Goal: Task Accomplishment & Management: Use online tool/utility

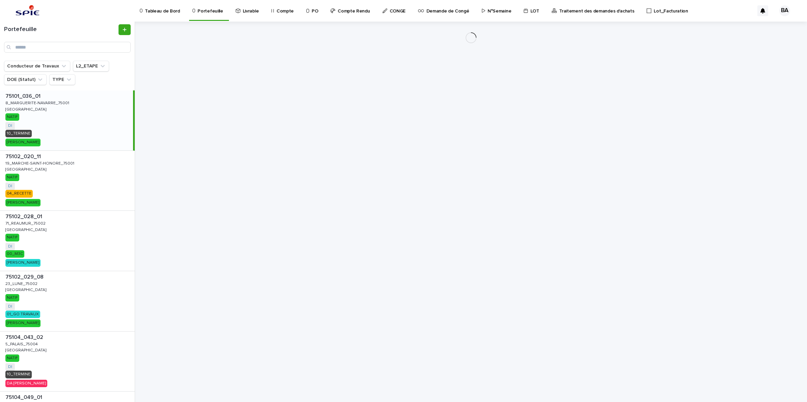
click at [654, 11] on p "Lot_Facturation" at bounding box center [671, 7] width 34 height 14
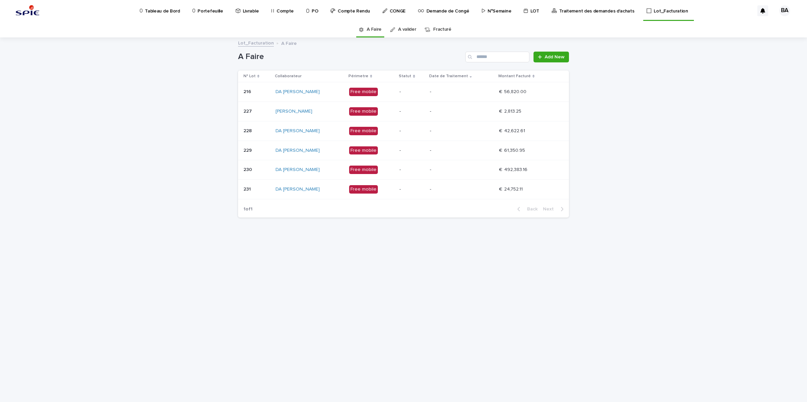
click at [530, 12] on p "LOT" at bounding box center [534, 7] width 9 height 14
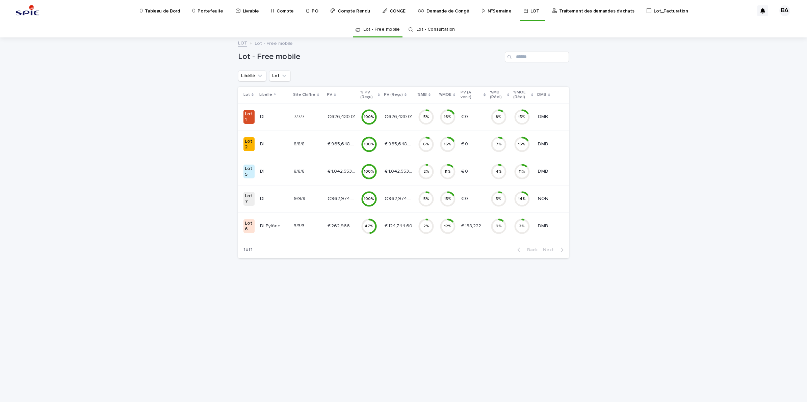
click at [303, 204] on div "9/9/9 9/9/9" at bounding box center [308, 198] width 28 height 11
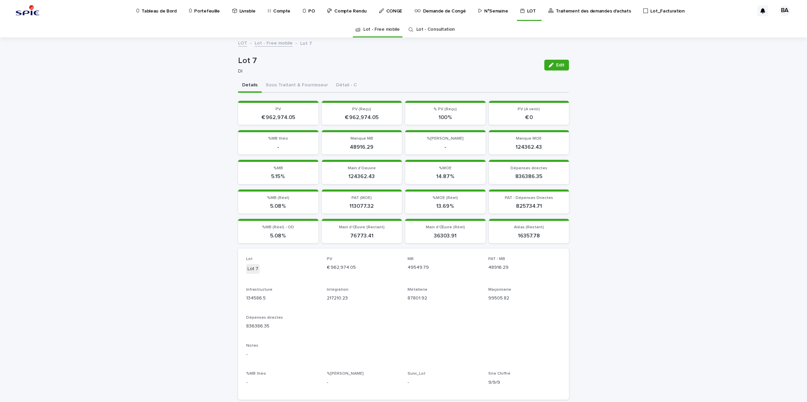
click at [443, 29] on link "Lot - Consultation" at bounding box center [435, 30] width 38 height 16
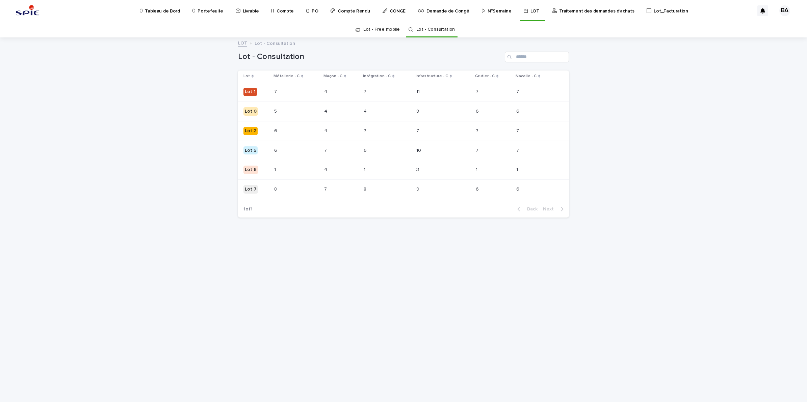
click at [280, 191] on p at bounding box center [296, 190] width 45 height 6
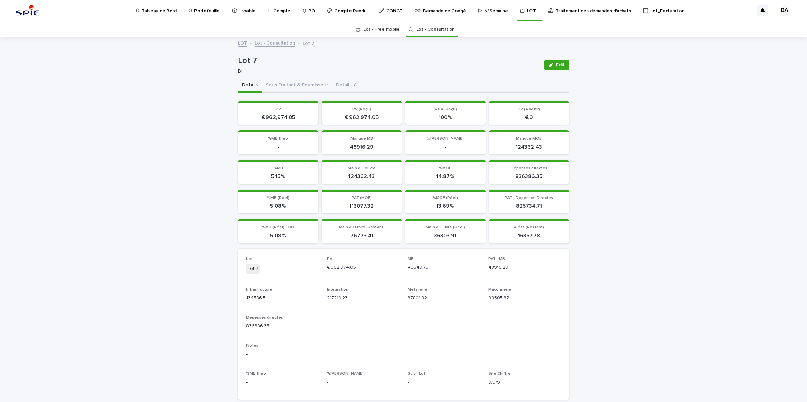
scroll to position [21, 0]
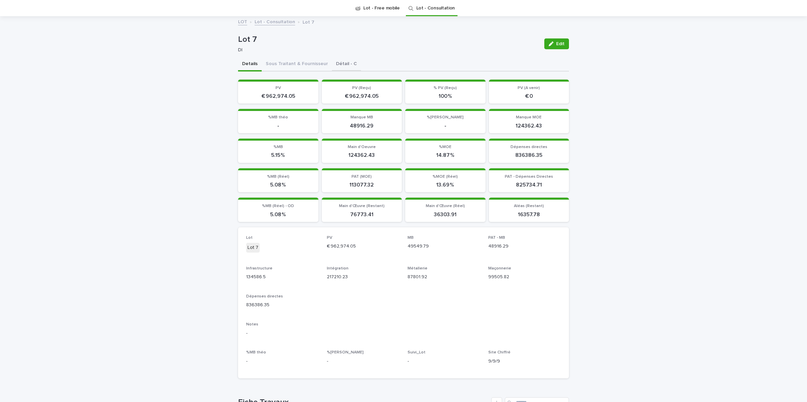
click at [333, 59] on button "Détail - C" at bounding box center [346, 64] width 29 height 14
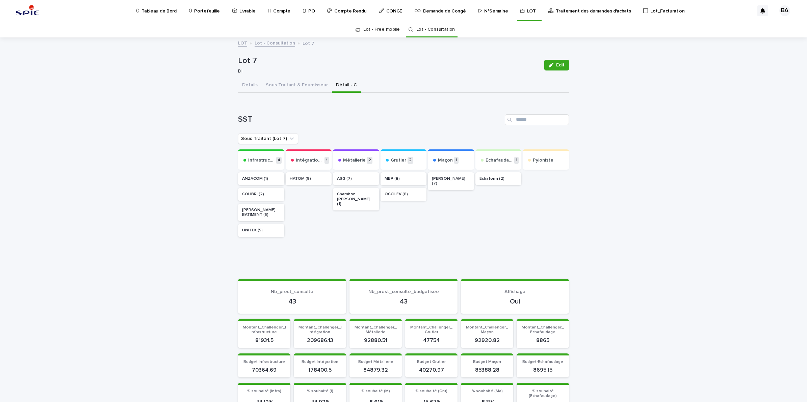
click at [356, 177] on p "ASG (7)" at bounding box center [356, 179] width 38 height 5
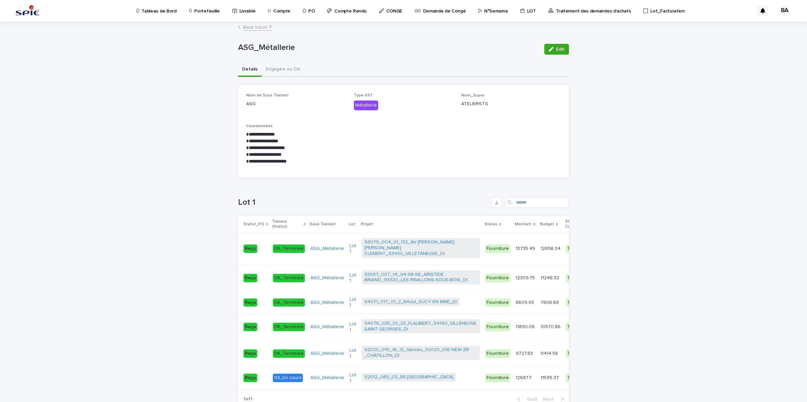
click at [196, 10] on p "Portefeuille" at bounding box center [206, 7] width 25 height 14
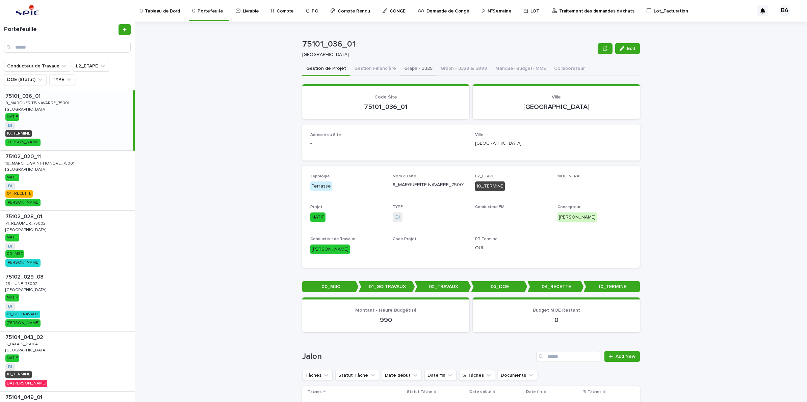
click at [425, 71] on button "Graph - 3325" at bounding box center [418, 69] width 36 height 14
click at [416, 66] on button "Graph - 3325" at bounding box center [418, 69] width 36 height 14
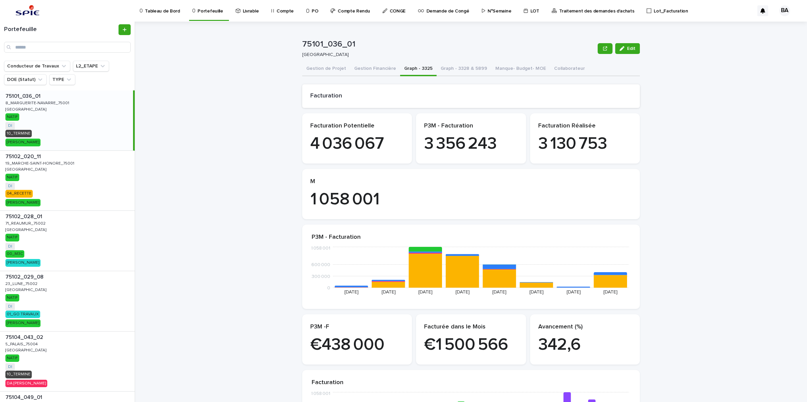
click at [209, 14] on link "Portefeuille" at bounding box center [209, 10] width 34 height 20
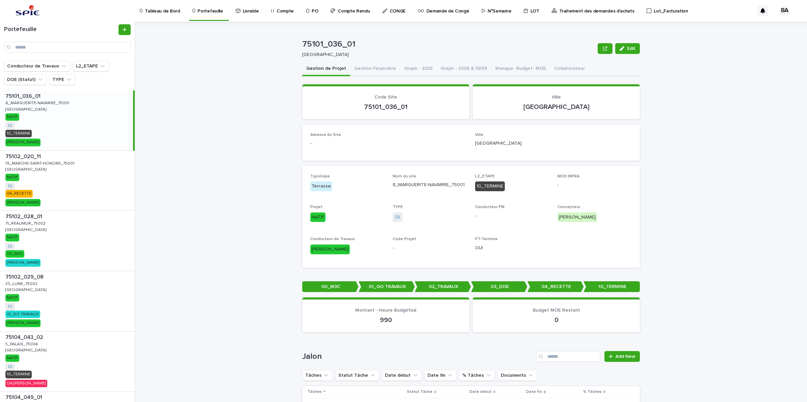
click at [530, 12] on p "LOT" at bounding box center [534, 7] width 9 height 14
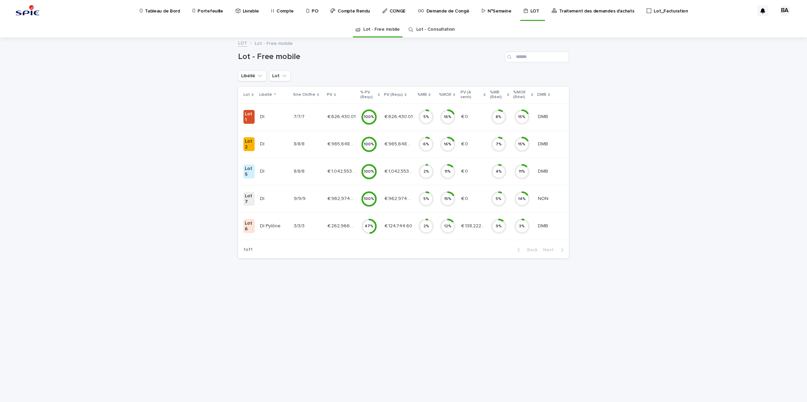
click at [659, 11] on p "Lot_Facturation" at bounding box center [671, 7] width 34 height 14
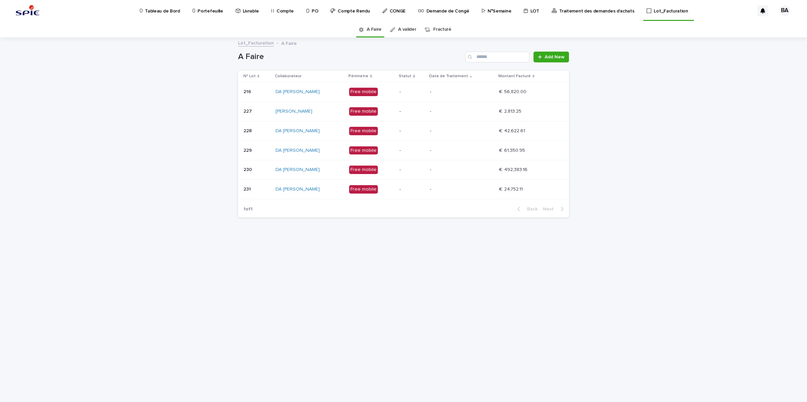
click at [482, 92] on p "-" at bounding box center [462, 92] width 64 height 6
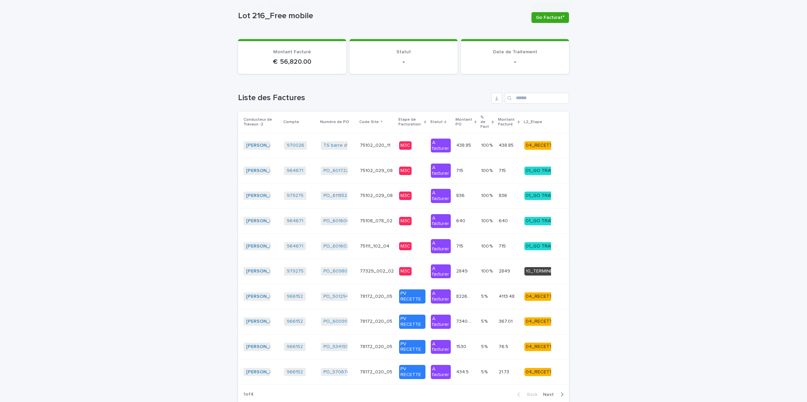
scroll to position [83, 0]
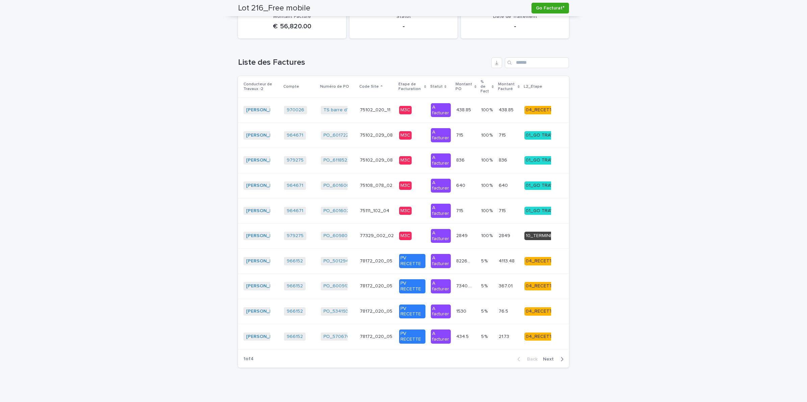
click at [543, 357] on span "Next" at bounding box center [550, 359] width 15 height 5
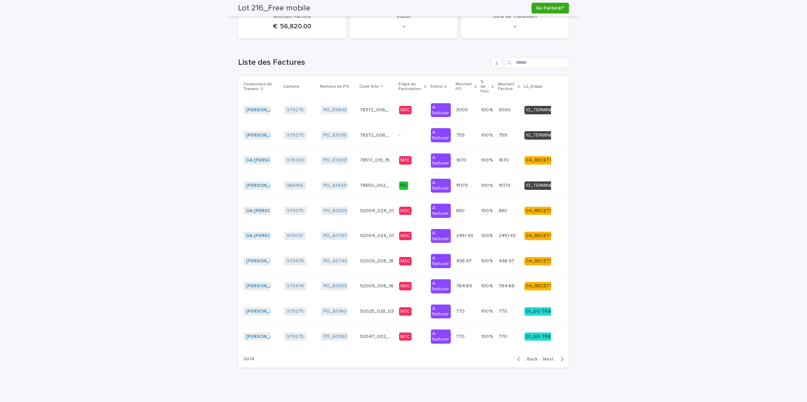
click at [543, 357] on span "Next" at bounding box center [550, 359] width 15 height 5
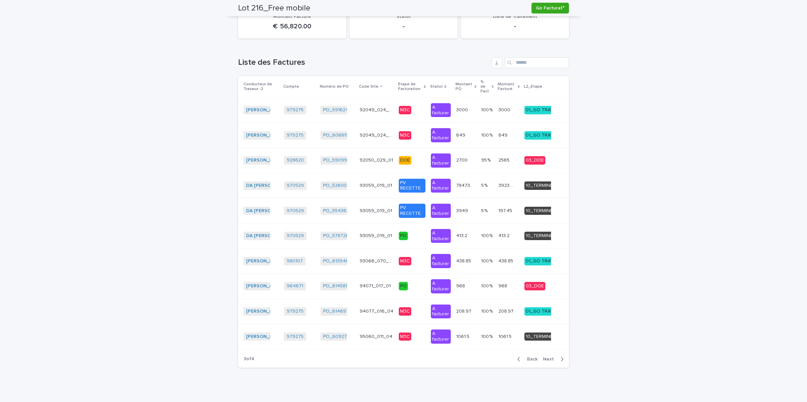
click at [544, 357] on span "Next" at bounding box center [550, 359] width 15 height 5
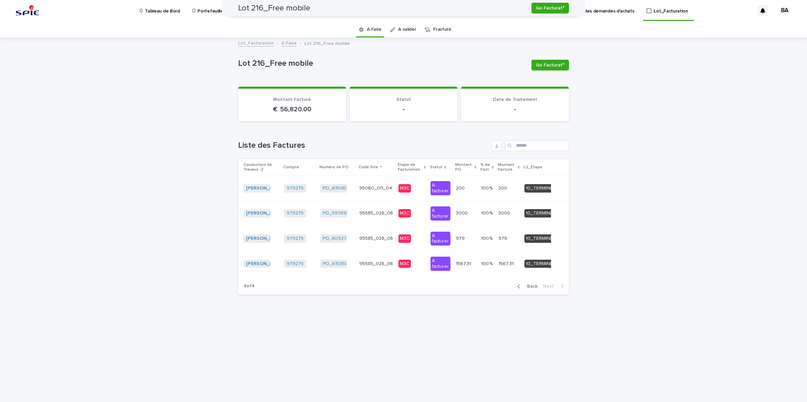
scroll to position [0, 0]
click at [533, 286] on span "Back" at bounding box center [530, 286] width 15 height 5
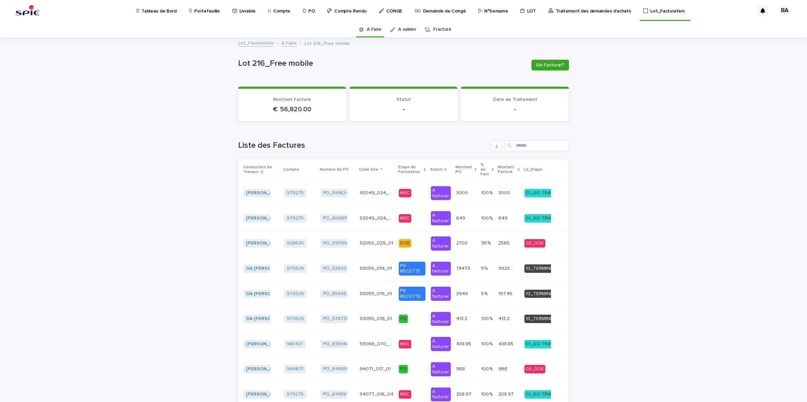
click at [285, 44] on link "A Faire" at bounding box center [289, 43] width 16 height 8
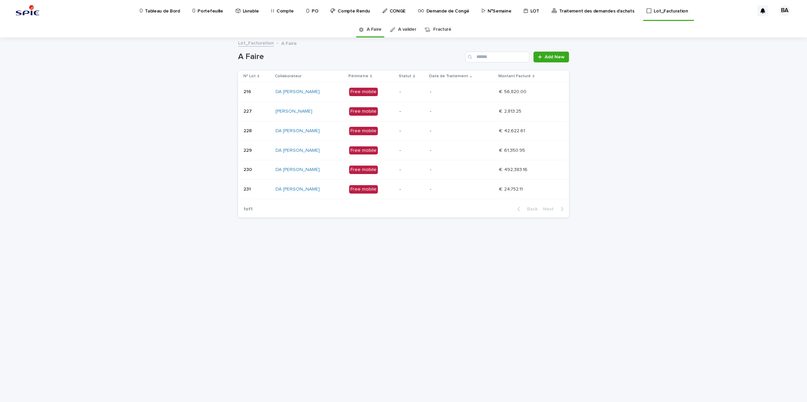
click at [540, 148] on p at bounding box center [528, 151] width 59 height 6
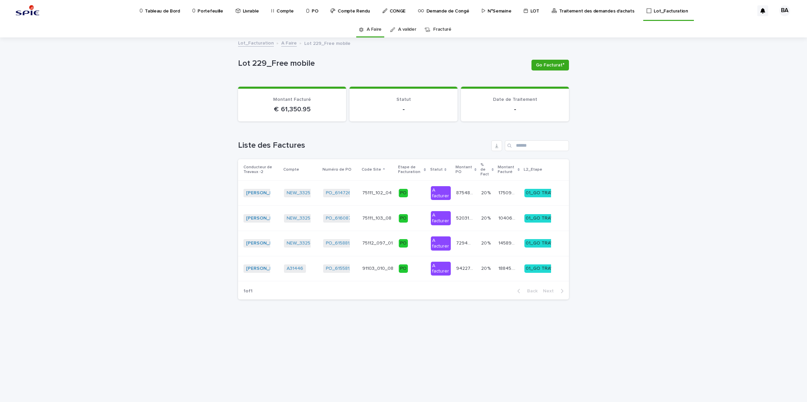
click at [284, 46] on link "A Faire" at bounding box center [289, 43] width 16 height 8
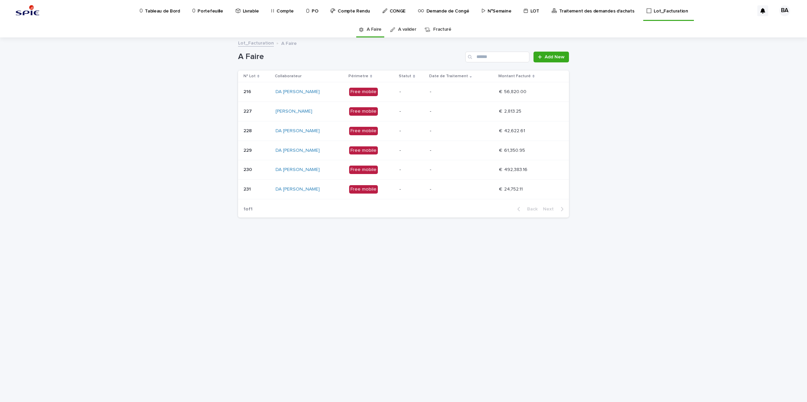
click at [487, 137] on td "-" at bounding box center [461, 131] width 69 height 20
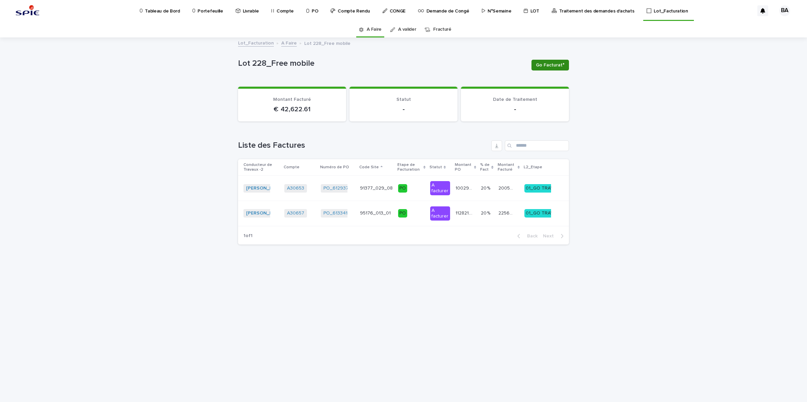
click at [560, 68] on span "Go Facturat°" at bounding box center [550, 65] width 29 height 7
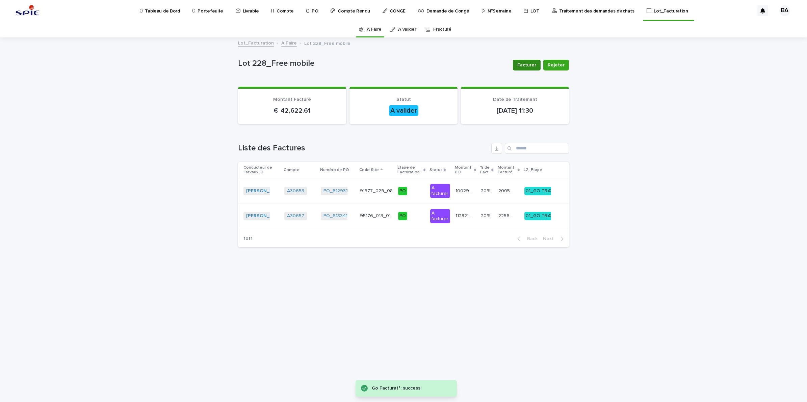
click at [530, 63] on span "Facturer" at bounding box center [526, 65] width 19 height 7
click at [376, 31] on link "A Faire" at bounding box center [374, 30] width 15 height 16
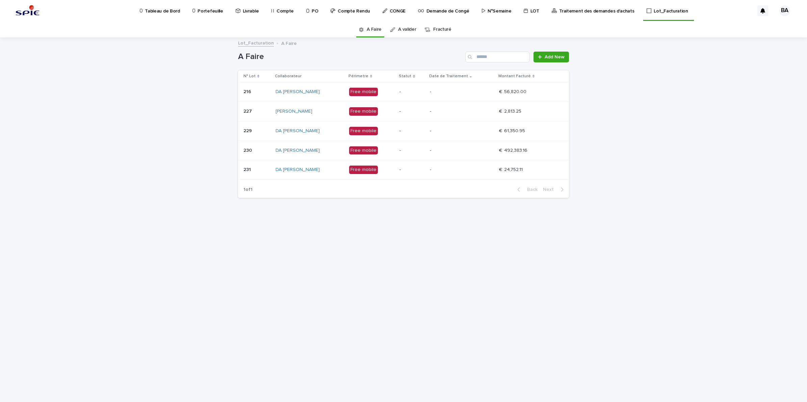
click at [497, 171] on td "€  24,752.11 €  24,752.11" at bounding box center [532, 170] width 73 height 20
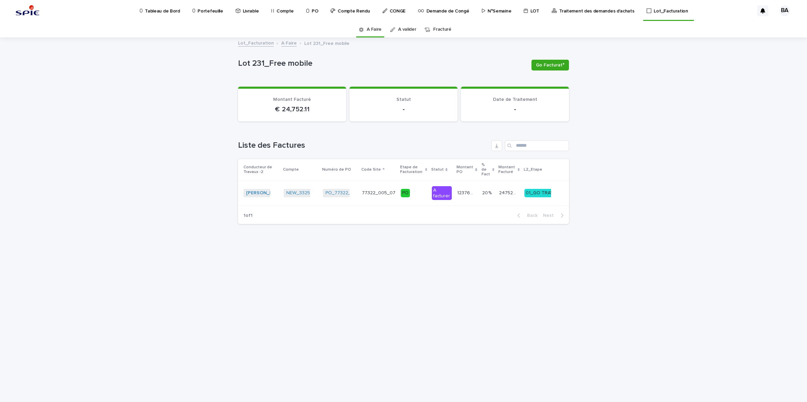
click at [287, 43] on link "A Faire" at bounding box center [289, 43] width 16 height 8
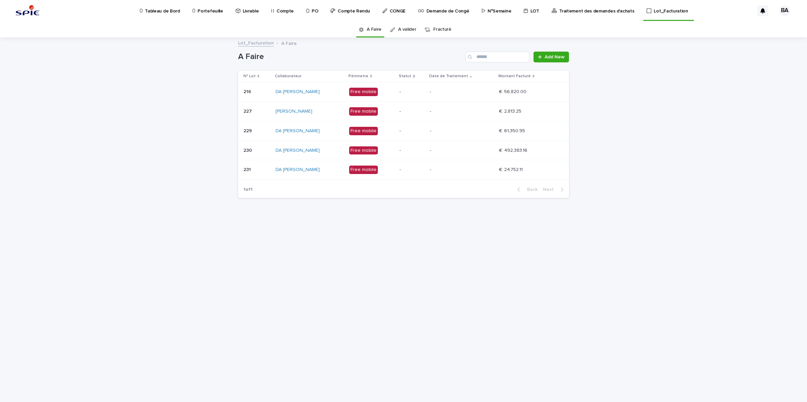
click at [492, 152] on p "-" at bounding box center [462, 151] width 64 height 6
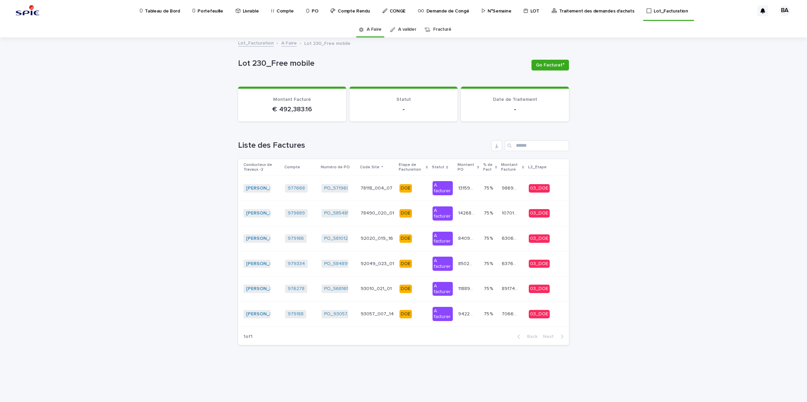
click at [284, 43] on link "A Faire" at bounding box center [289, 43] width 16 height 8
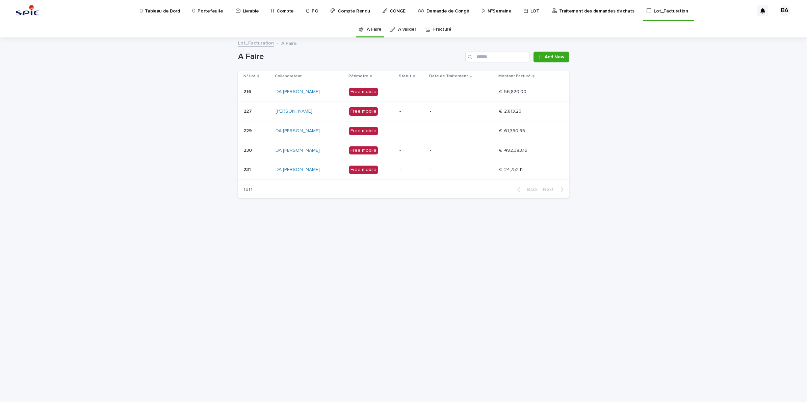
click at [447, 29] on link "Fracturé" at bounding box center [442, 30] width 18 height 16
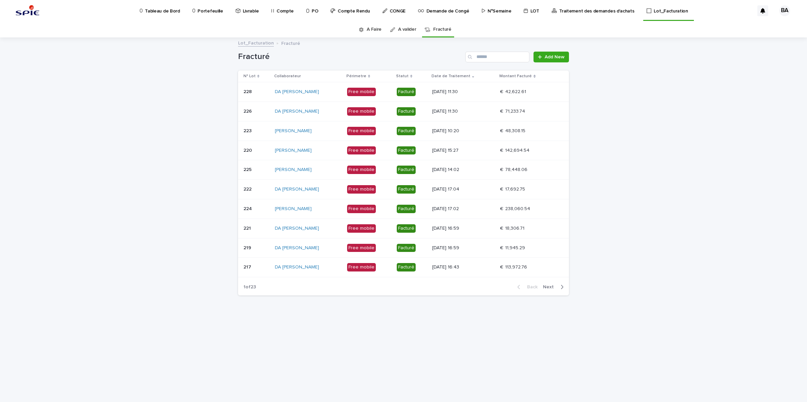
click at [377, 30] on link "A Faire" at bounding box center [374, 30] width 15 height 16
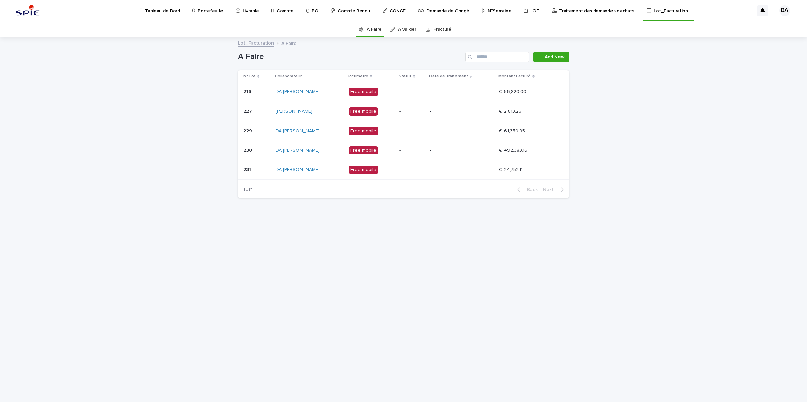
click at [215, 12] on p "Portefeuille" at bounding box center [210, 7] width 25 height 14
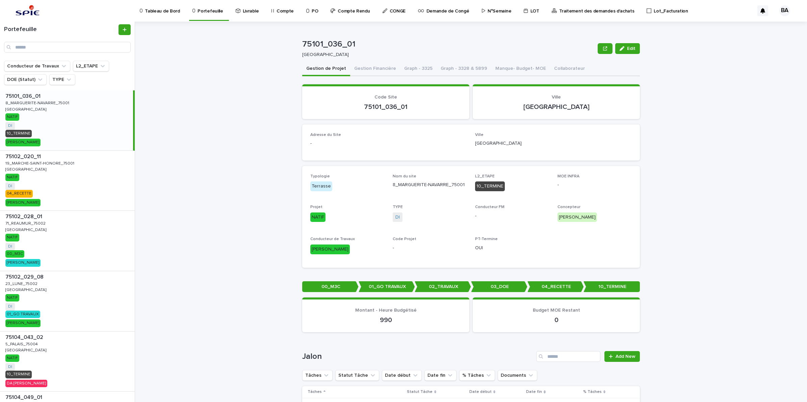
click at [341, 11] on p "Compte Rendu" at bounding box center [354, 7] width 32 height 14
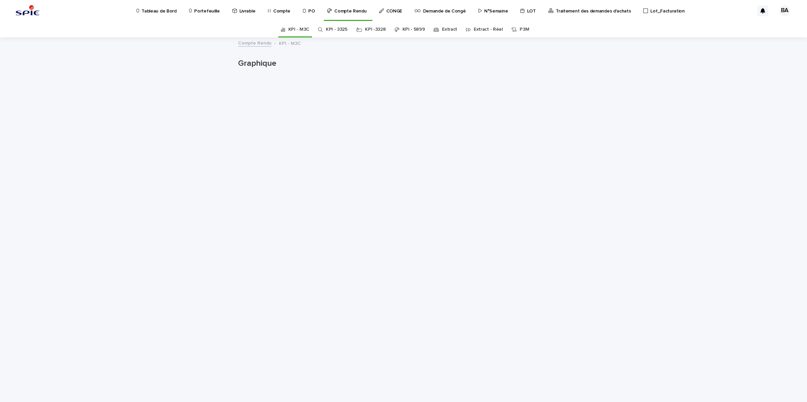
click at [447, 29] on link "Extract" at bounding box center [449, 30] width 15 height 16
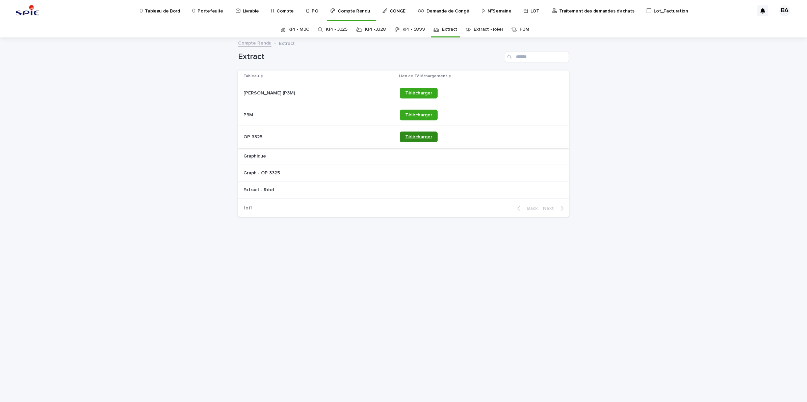
click at [429, 139] on span "Télécharger" at bounding box center [418, 137] width 27 height 5
drag, startPoint x: 728, startPoint y: 136, endPoint x: 730, endPoint y: 139, distance: 3.8
click at [728, 137] on div "Loading... Saving… Loading... Saving… Extract Tableau Lien de Téléchargement [P…" at bounding box center [403, 220] width 807 height 364
click at [551, 14] on div "Traitement des demandes d'achats" at bounding box center [594, 7] width 86 height 14
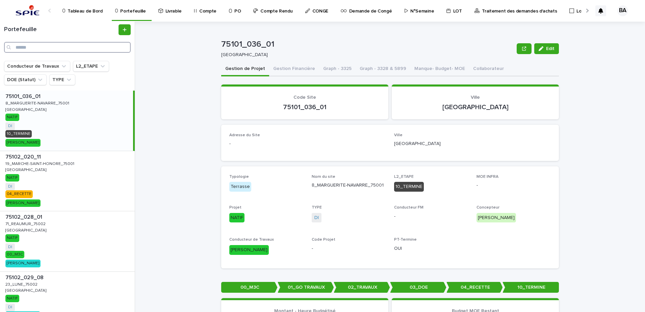
click at [96, 48] on input "Search" at bounding box center [67, 47] width 127 height 11
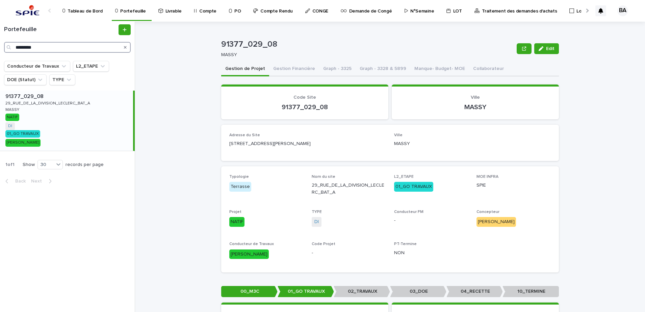
drag, startPoint x: 44, startPoint y: 50, endPoint x: 3, endPoint y: 43, distance: 42.3
click at [3, 43] on div "Portefeuille *********" at bounding box center [67, 38] width 135 height 28
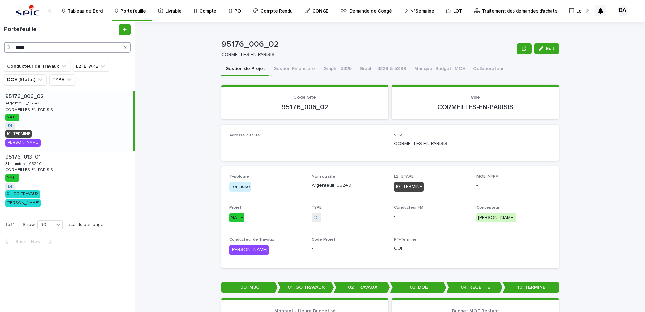
type input "*****"
